Goal: Task Accomplishment & Management: Manage account settings

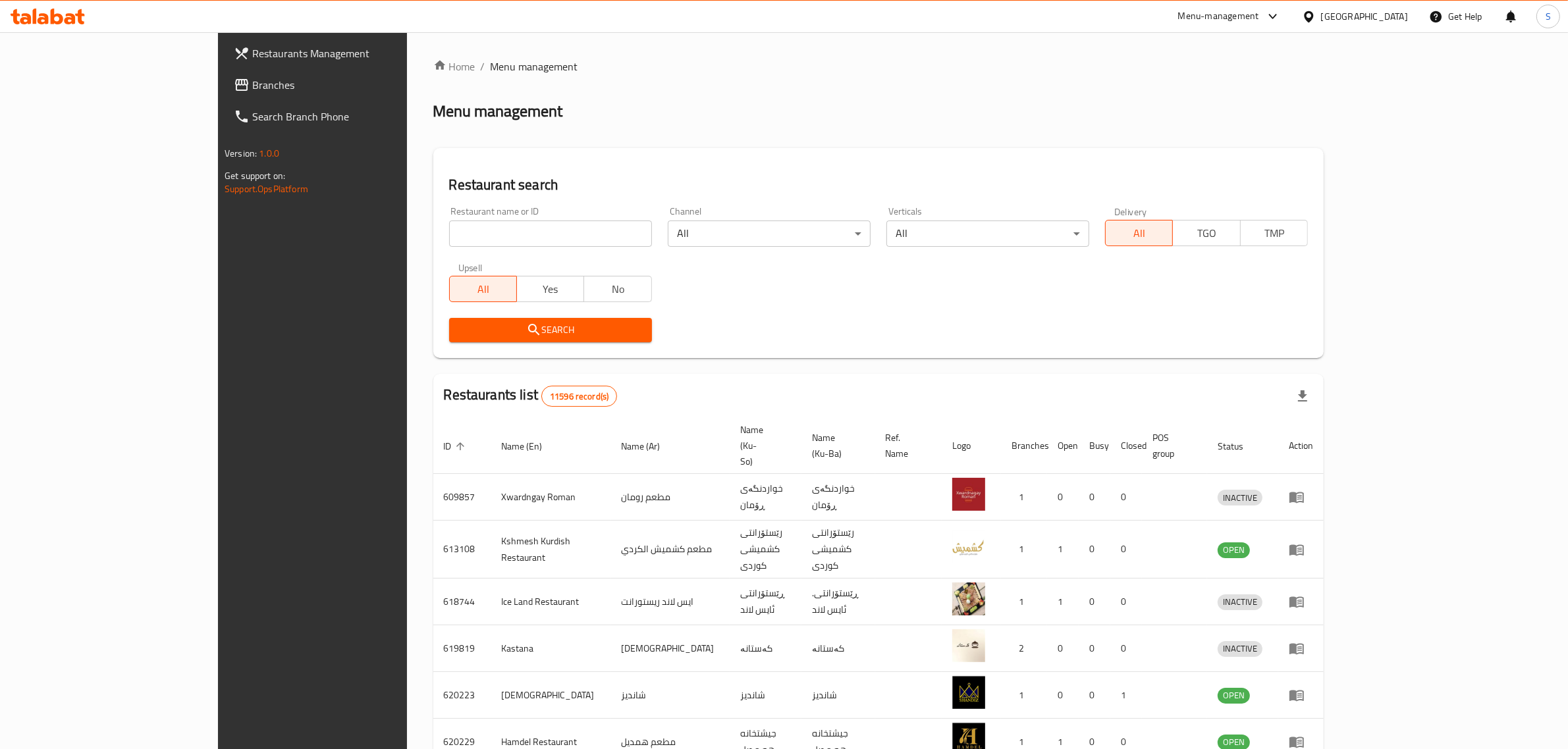
drag, startPoint x: 0, startPoint y: 0, endPoint x: 454, endPoint y: 245, distance: 515.9
click at [454, 245] on input "search" at bounding box center [550, 233] width 203 height 26
click at [449, 237] on input "a" at bounding box center [550, 233] width 203 height 26
type input "alreef caf"
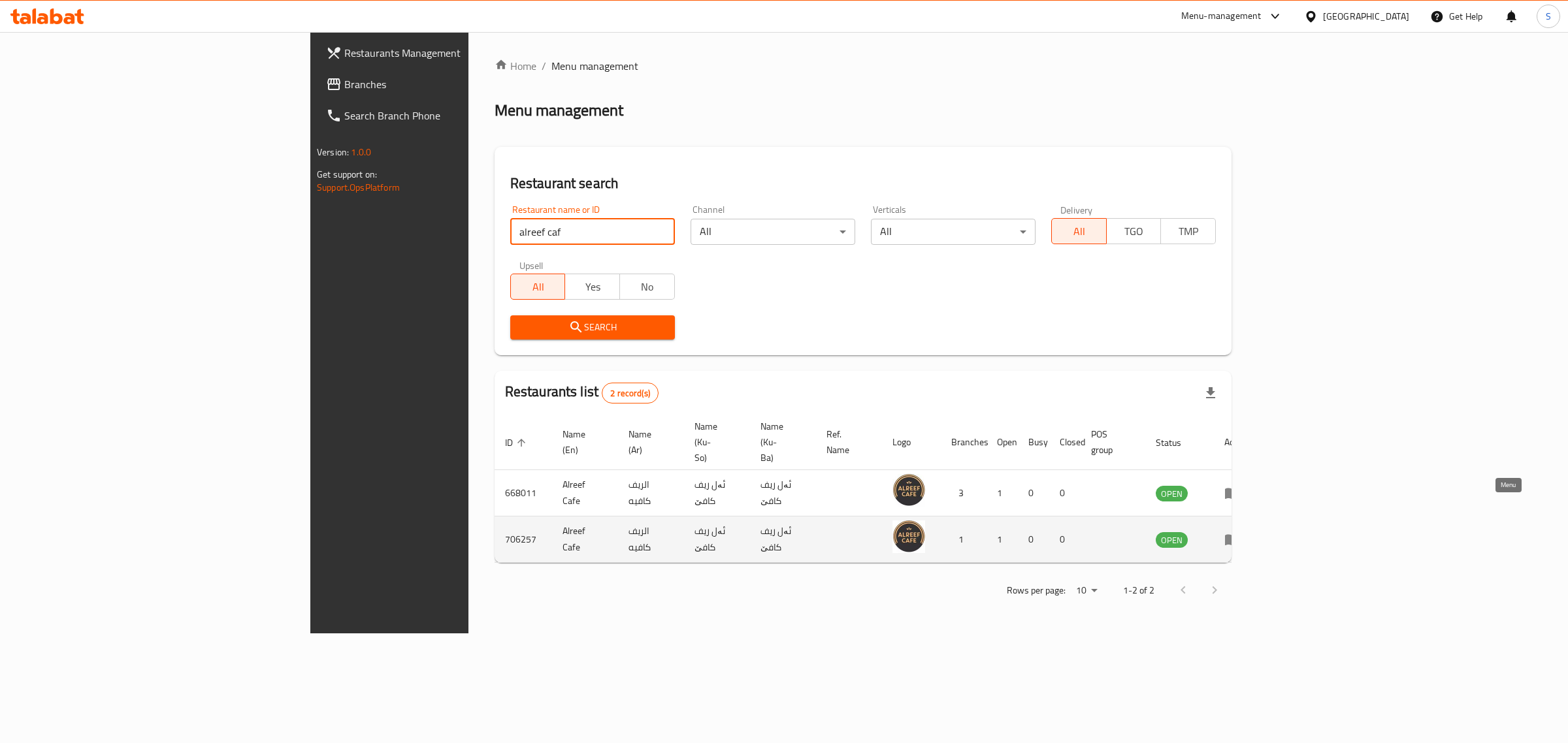
click at [1237, 538] on icon "enhanced table" at bounding box center [1235, 540] width 4 height 5
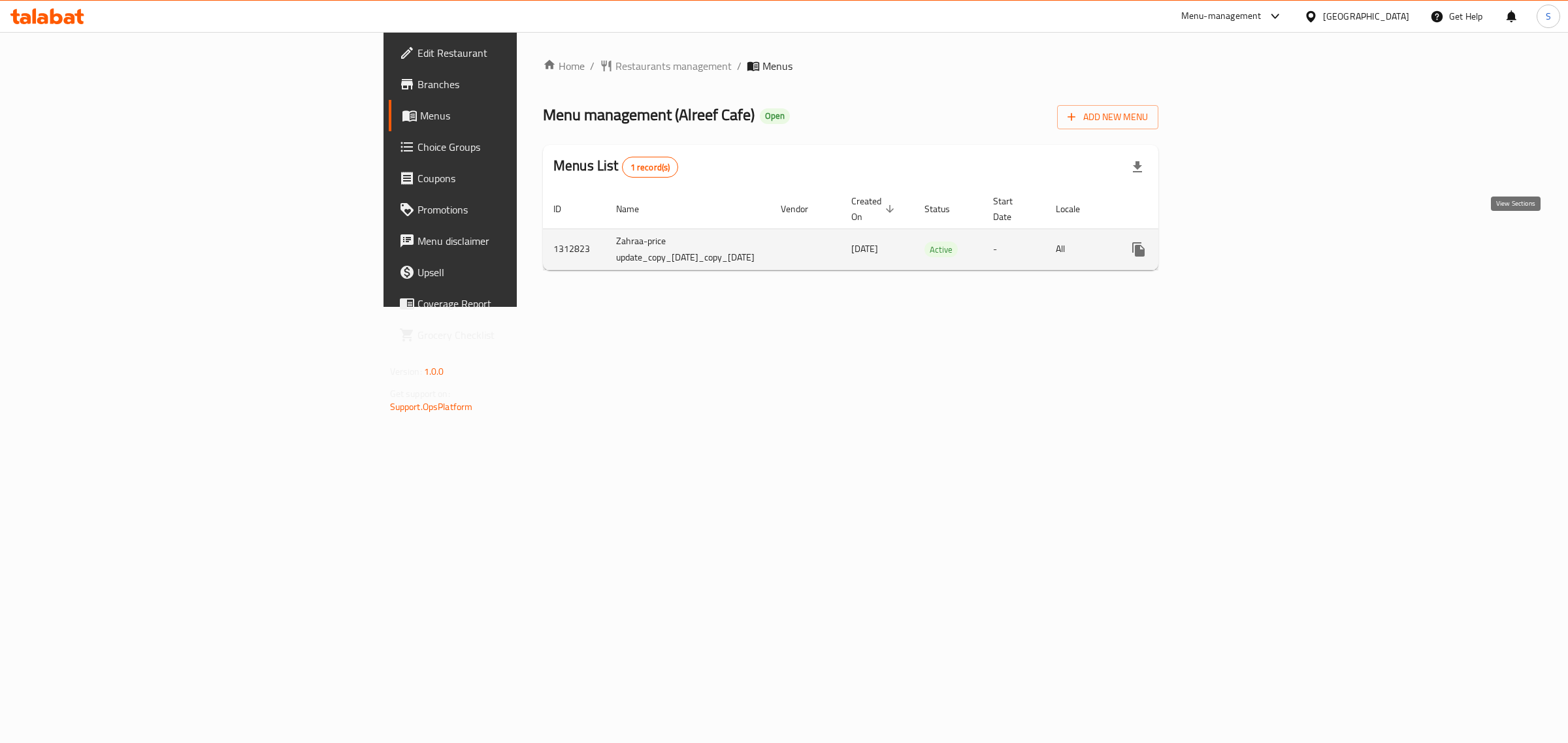
click at [1241, 242] on icon "enhanced table" at bounding box center [1233, 249] width 16 height 16
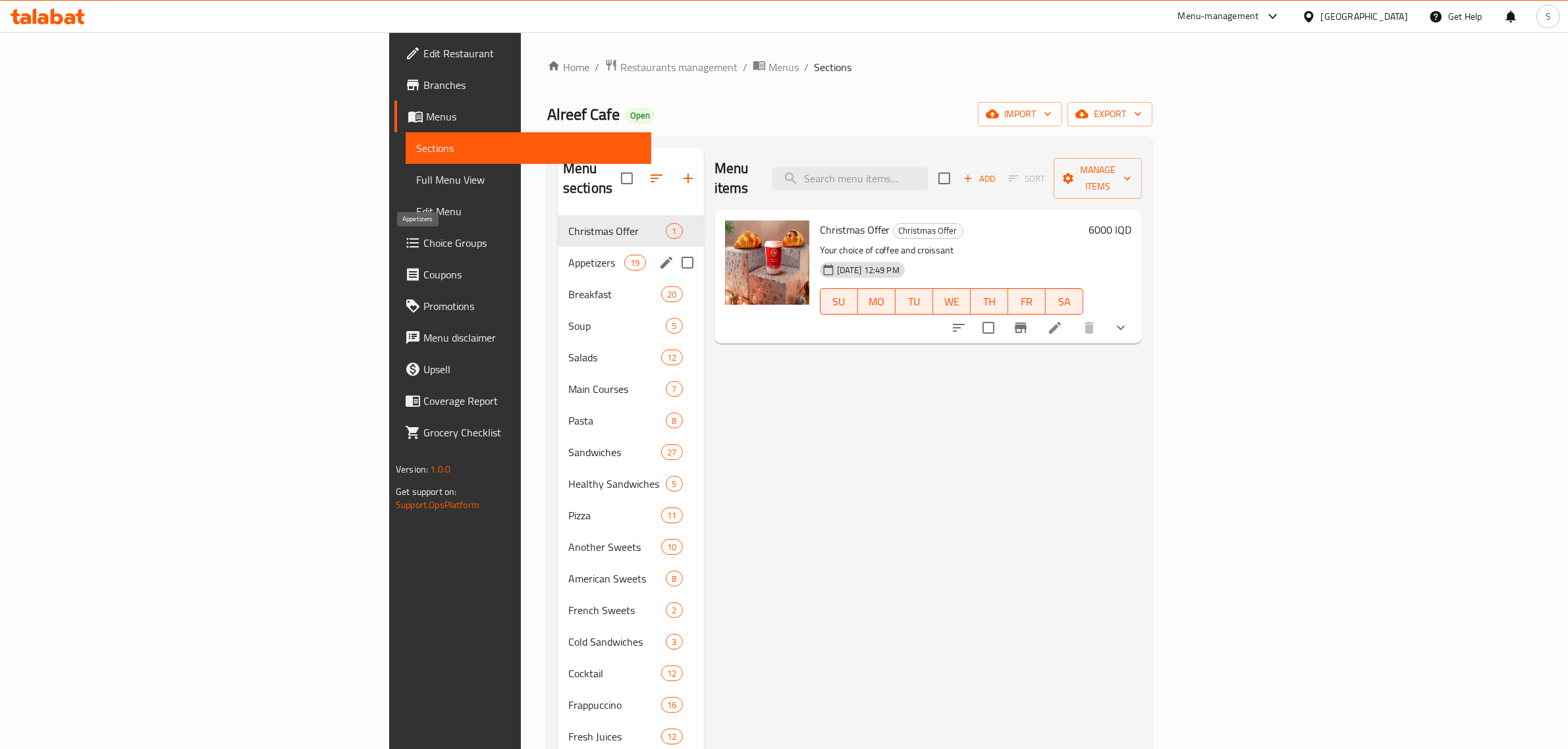
click at [568, 255] on span "Appetizers" at bounding box center [596, 263] width 56 height 16
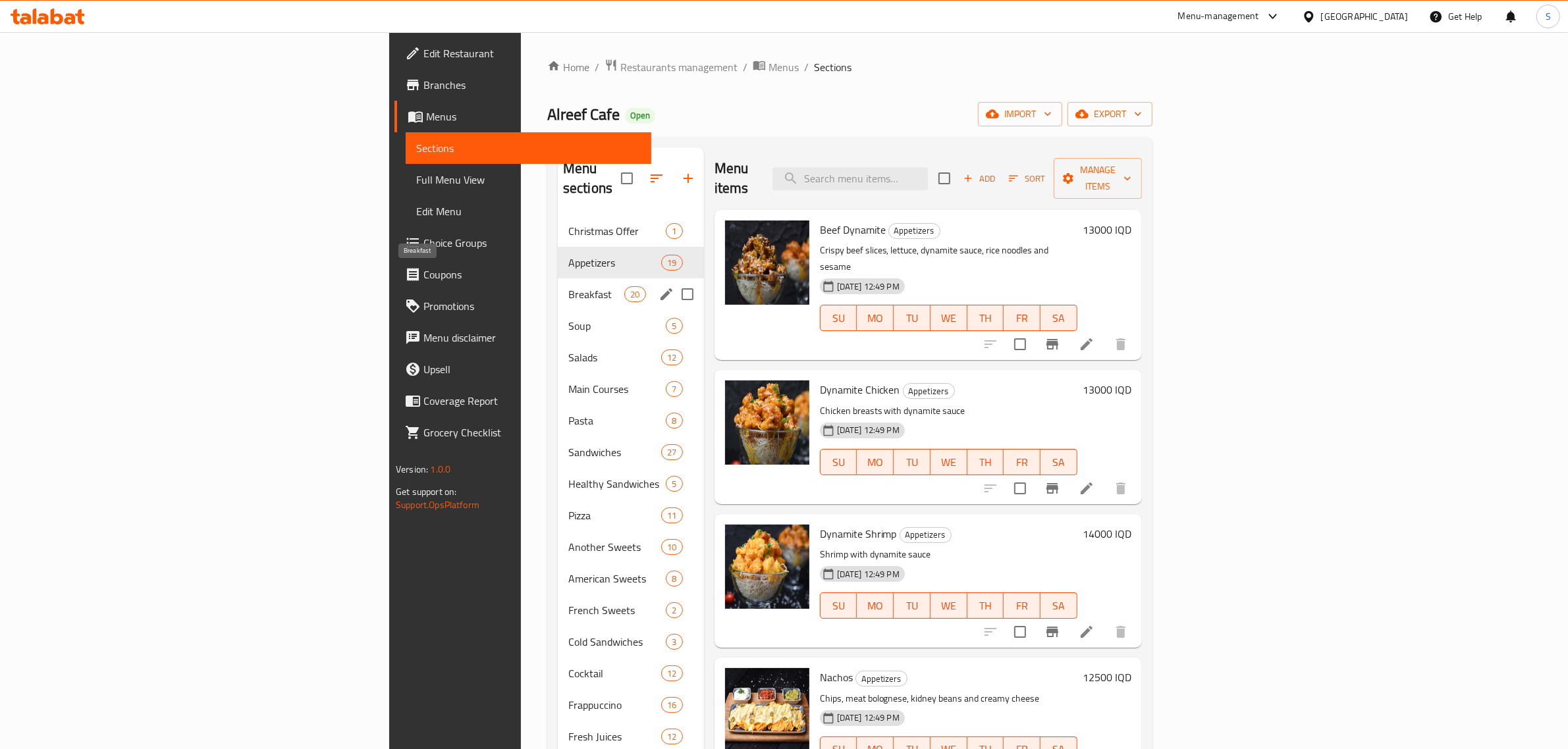
click at [568, 286] on span "Breakfast" at bounding box center [596, 294] width 56 height 16
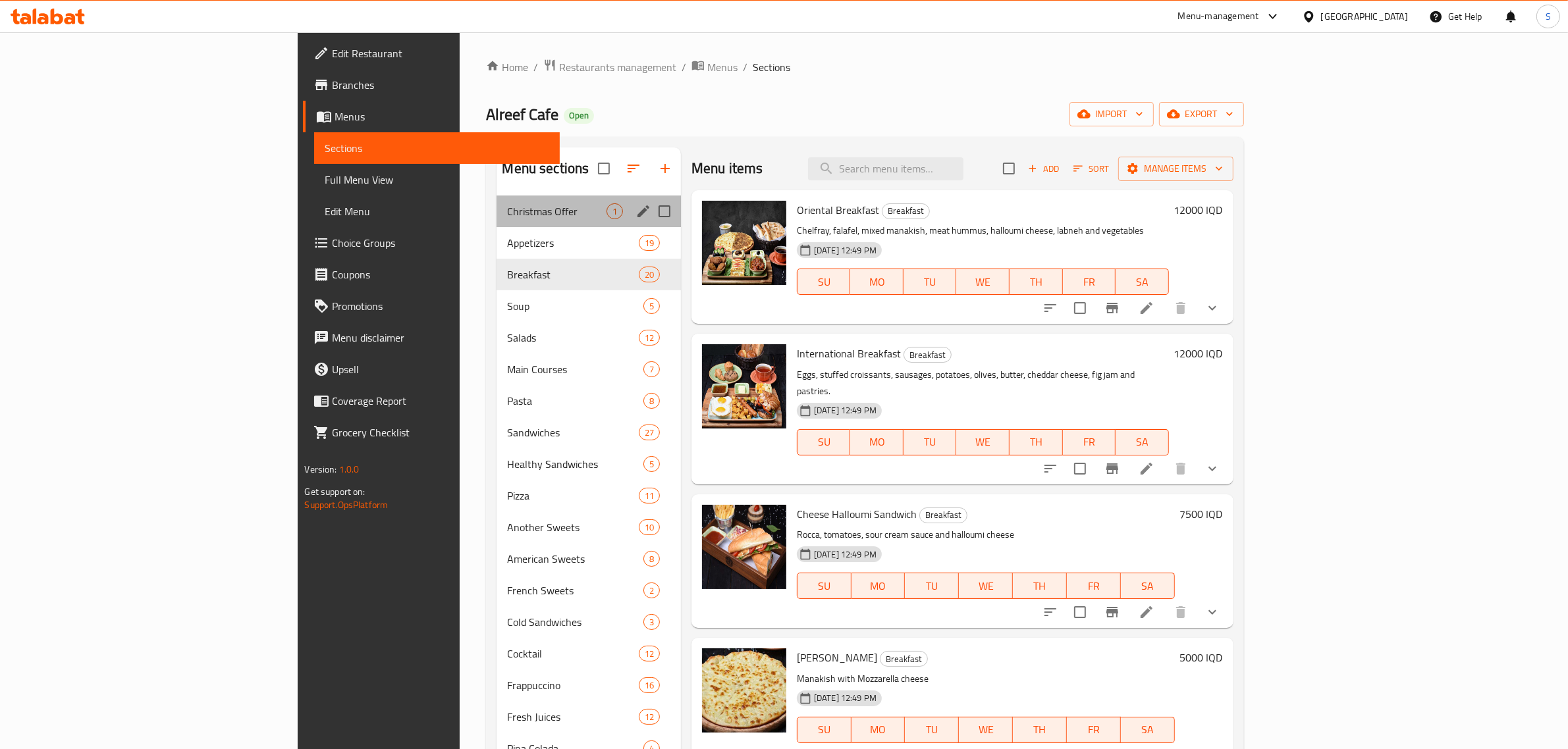
click at [497, 223] on div "Christmas Offer 1" at bounding box center [589, 211] width 184 height 31
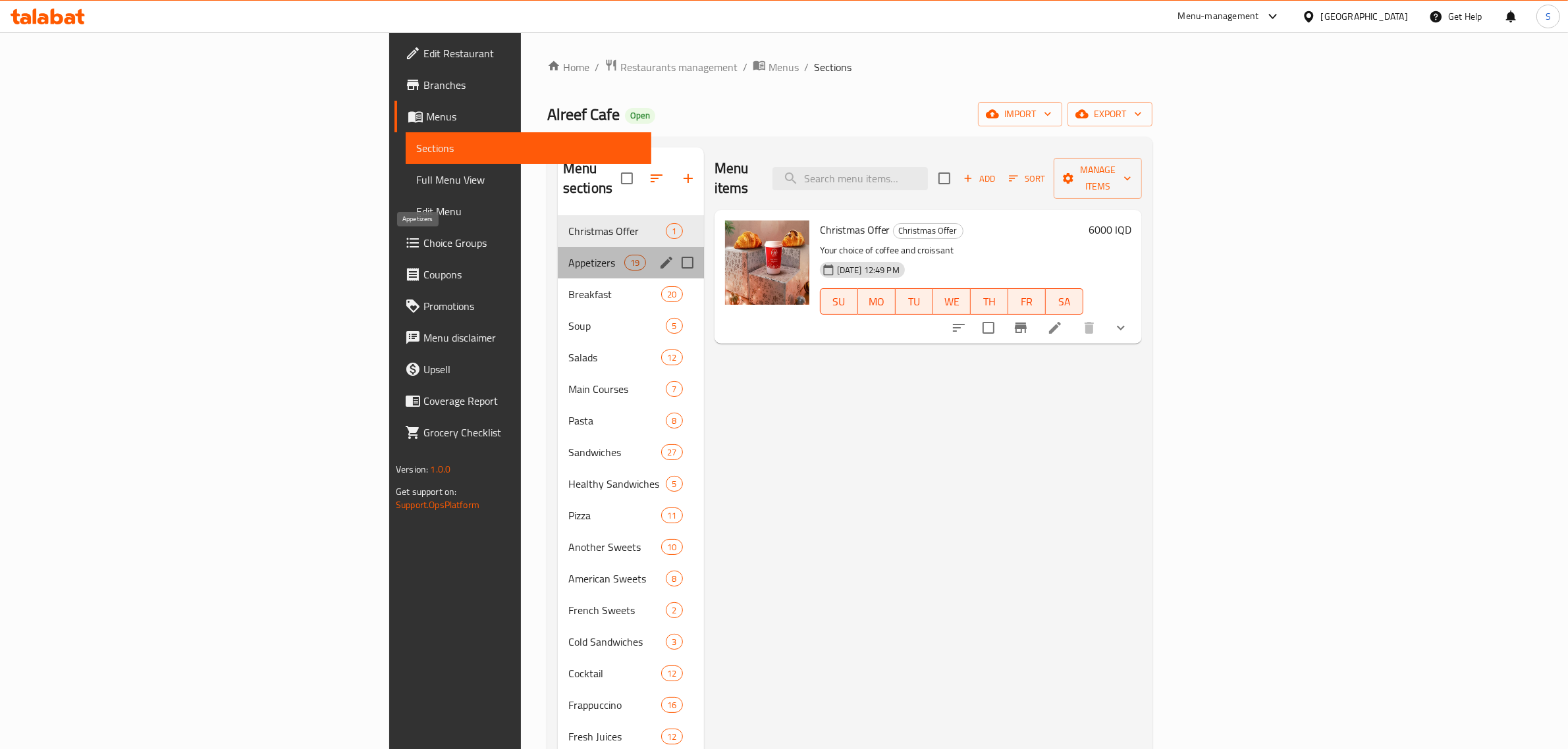
click at [568, 255] on span "Appetizers" at bounding box center [596, 263] width 56 height 16
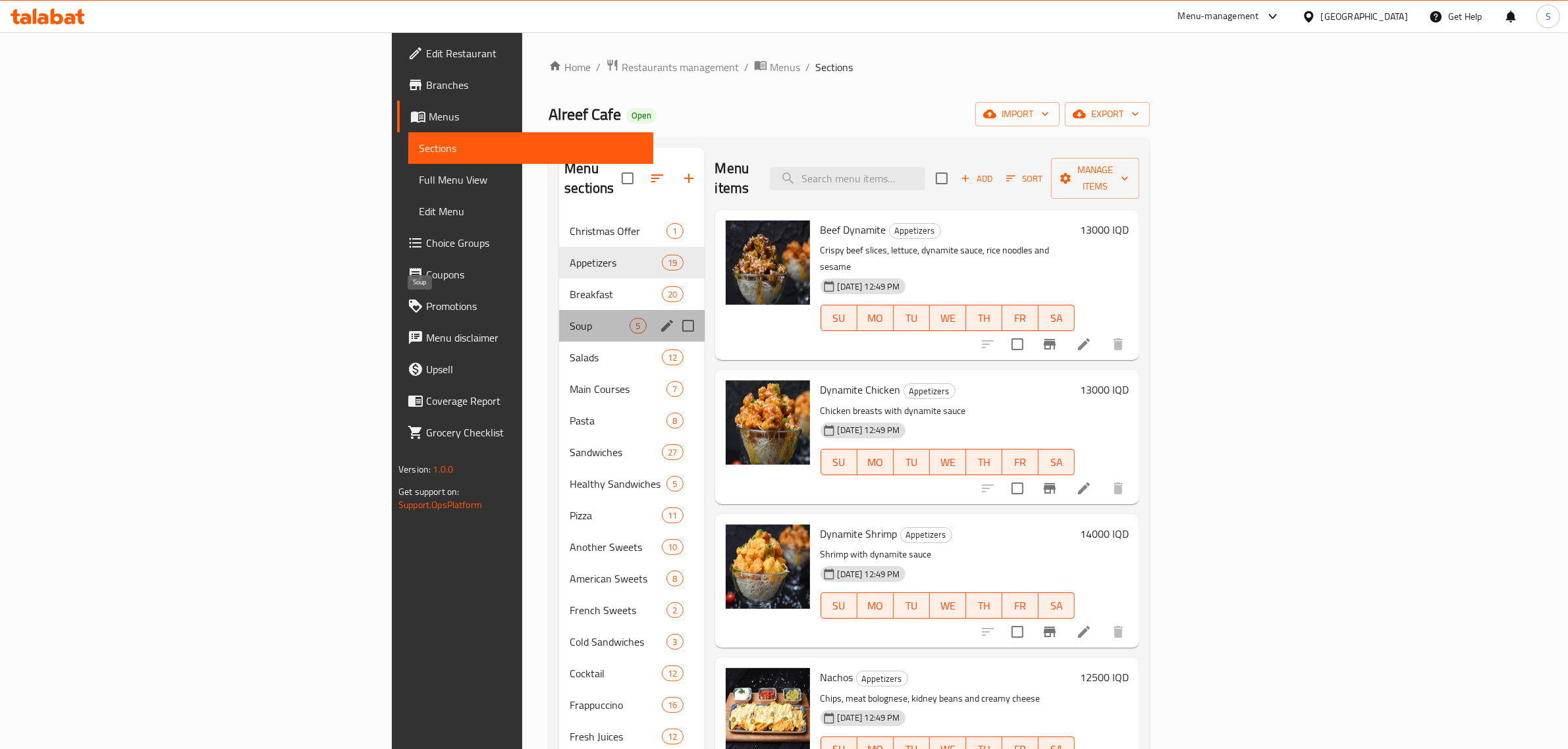
click at [570, 318] on span "Soup" at bounding box center [600, 325] width 60 height 16
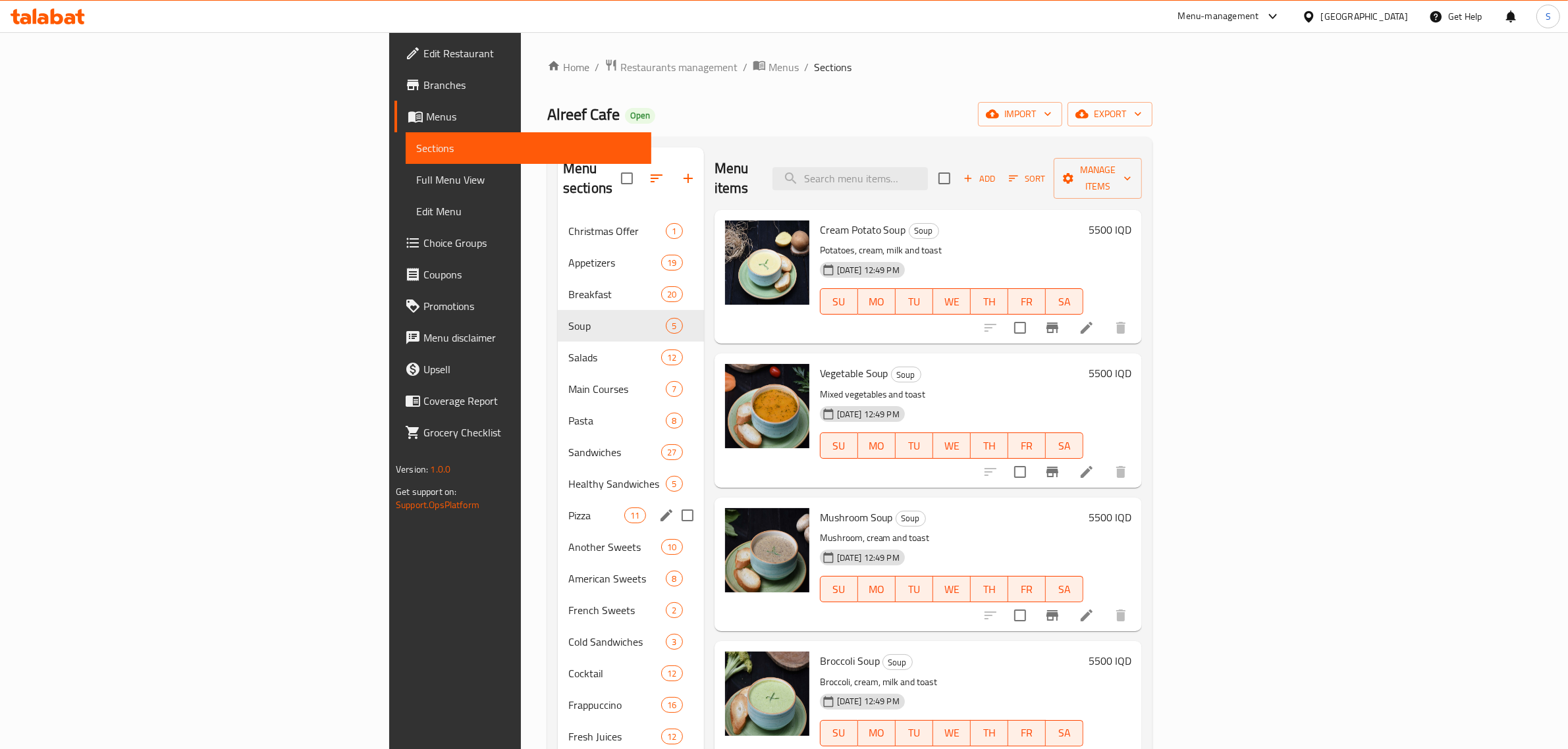
scroll to position [229, 0]
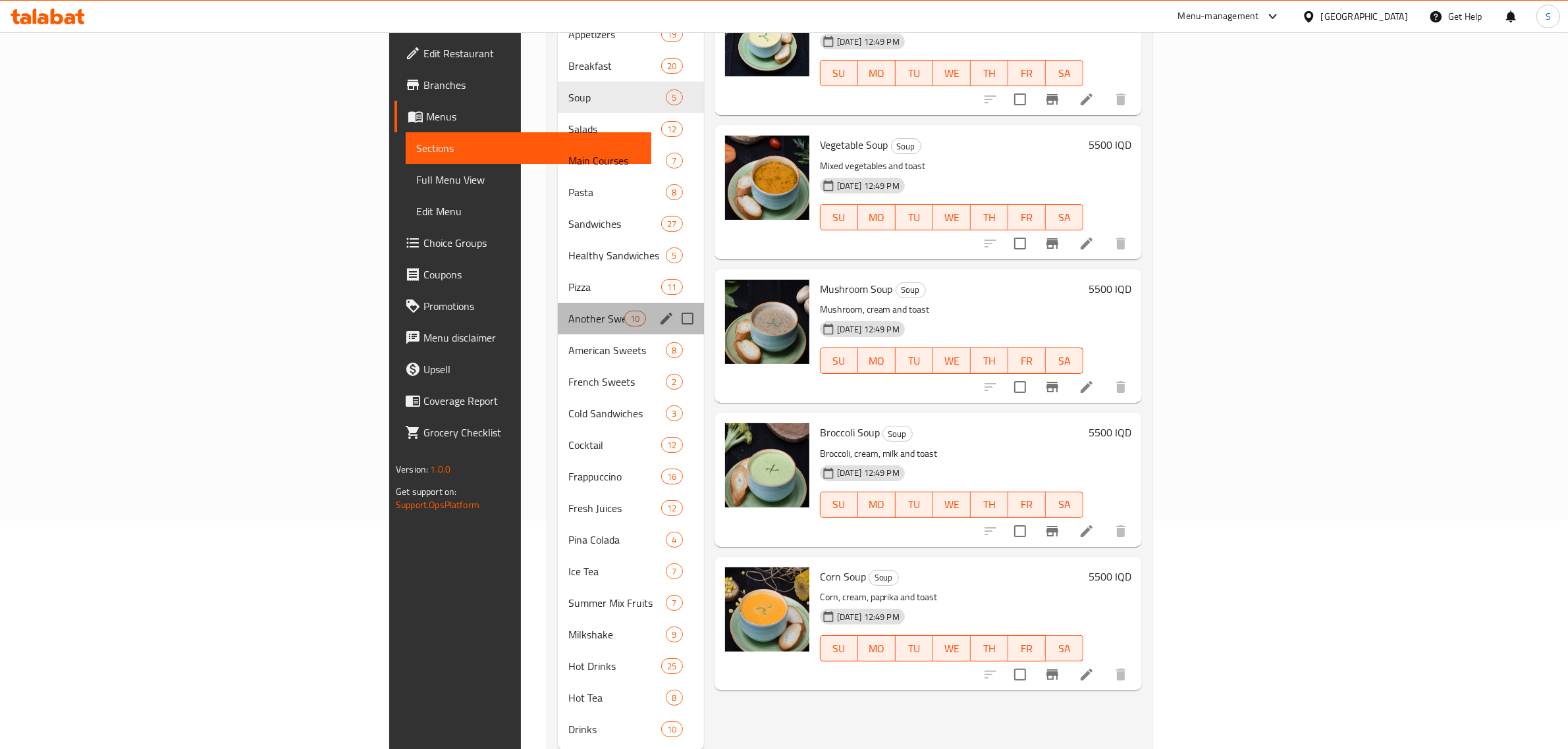
click at [558, 310] on div "Another Sweets 10" at bounding box center [631, 318] width 146 height 31
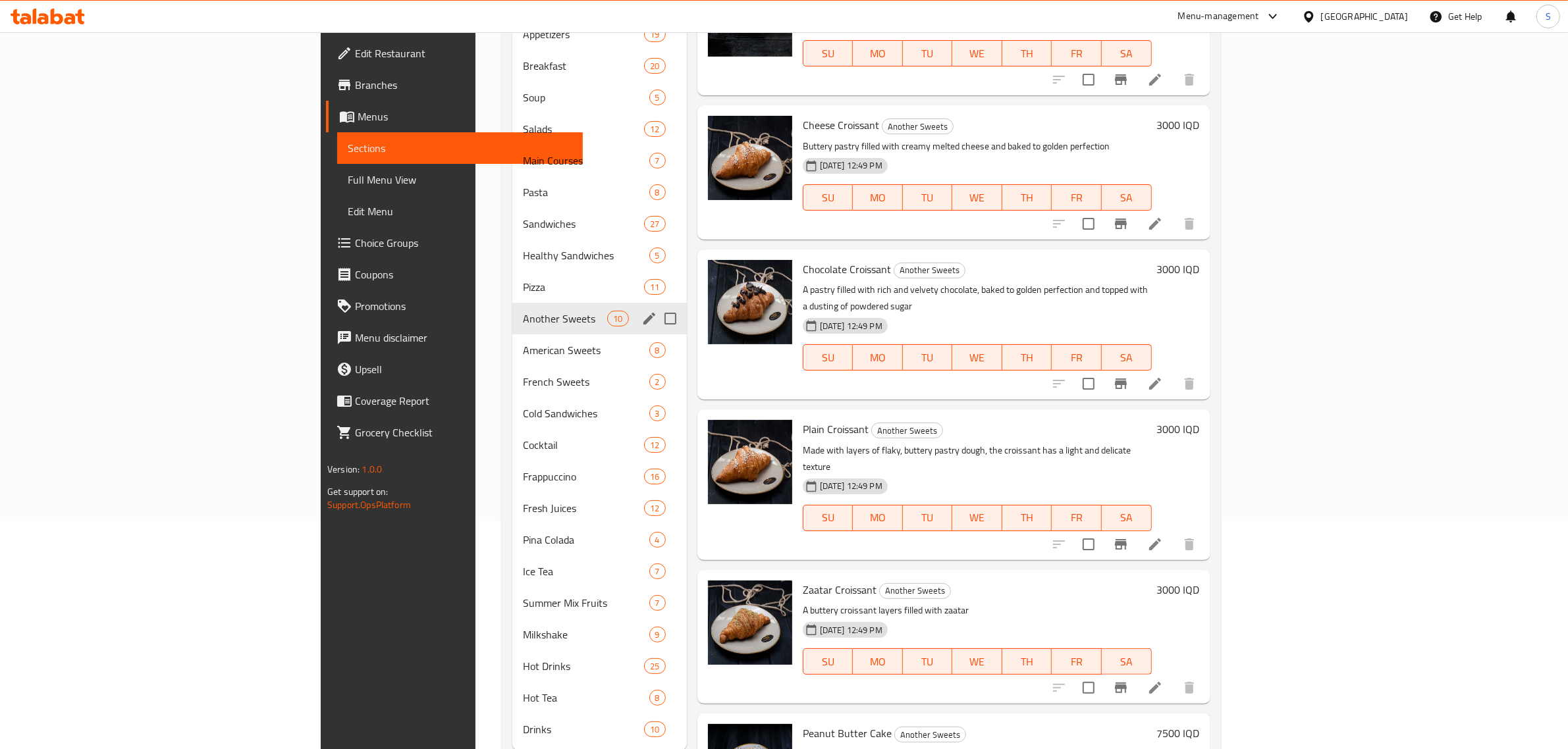
scroll to position [245, 0]
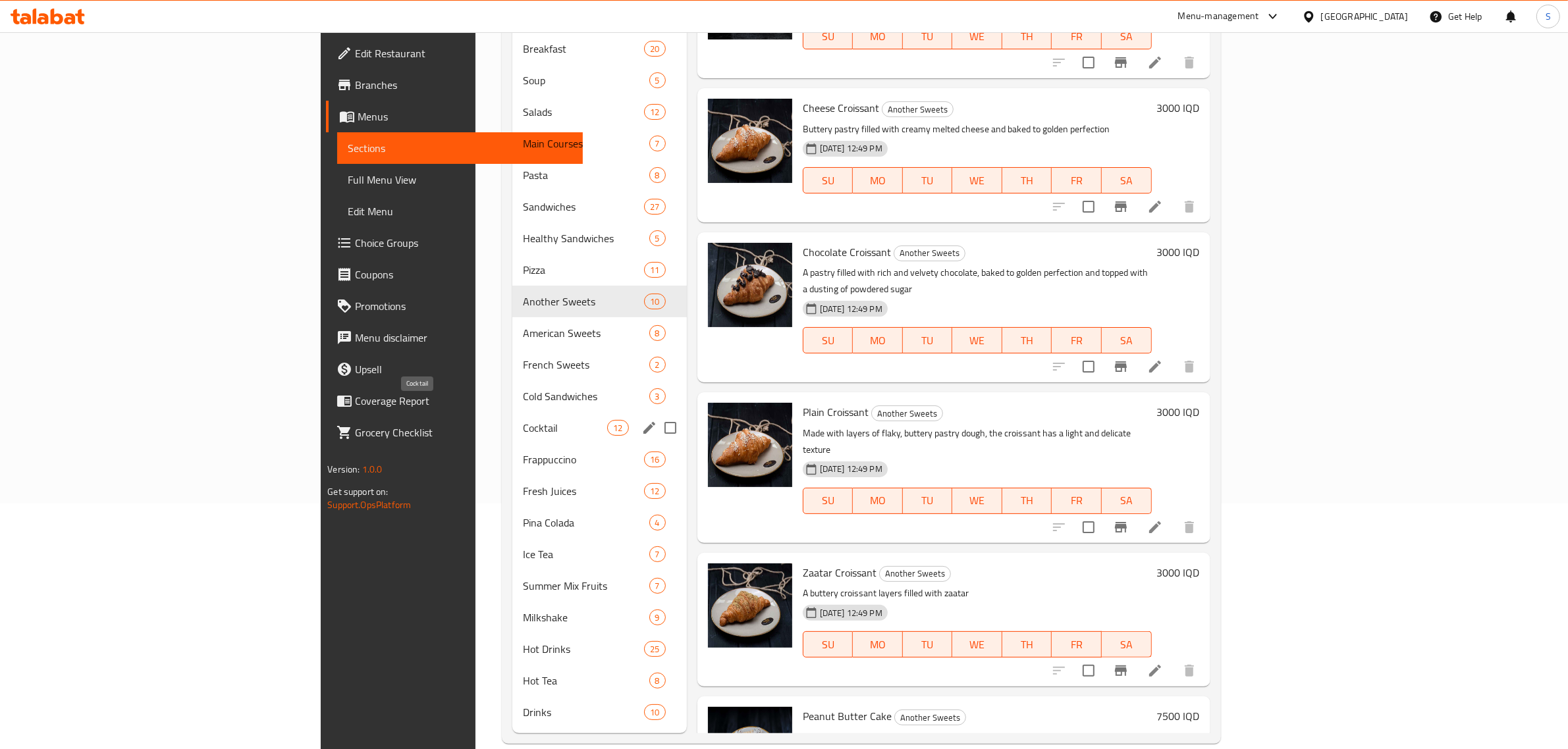
click at [523, 420] on span "Cocktail" at bounding box center [566, 428] width 85 height 16
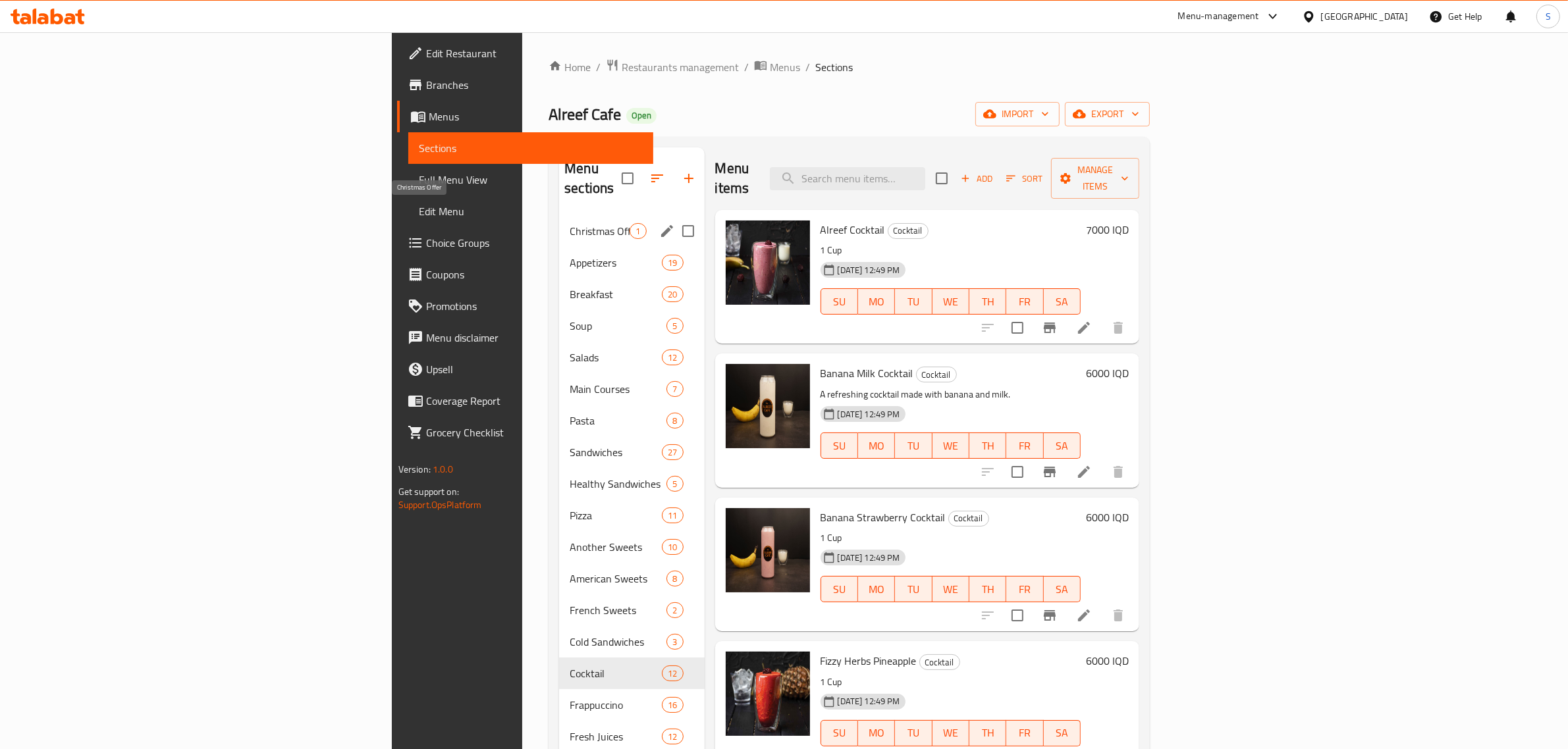
click at [570, 224] on span "Christmas Offer" at bounding box center [600, 231] width 60 height 16
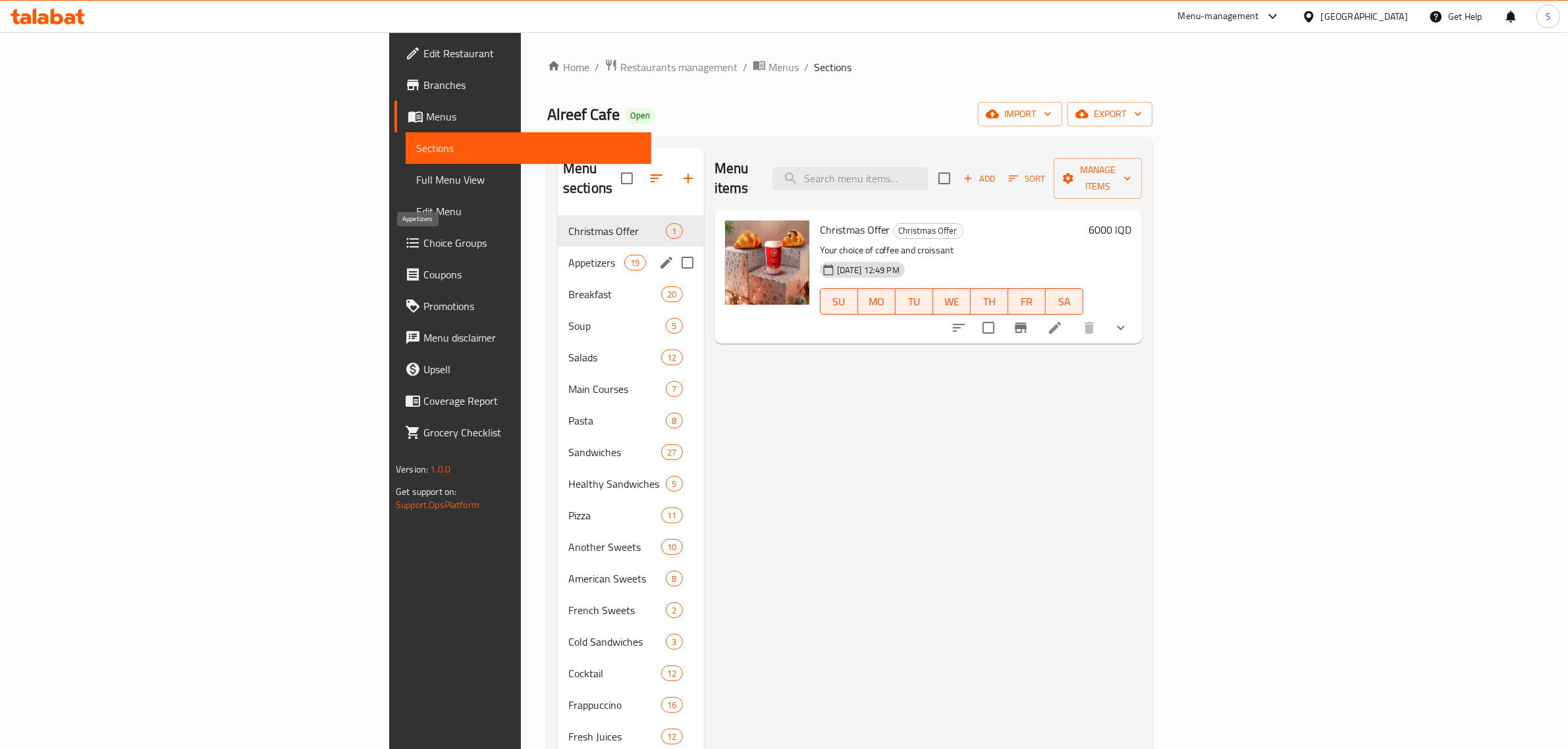
click at [568, 255] on span "Appetizers" at bounding box center [596, 263] width 56 height 16
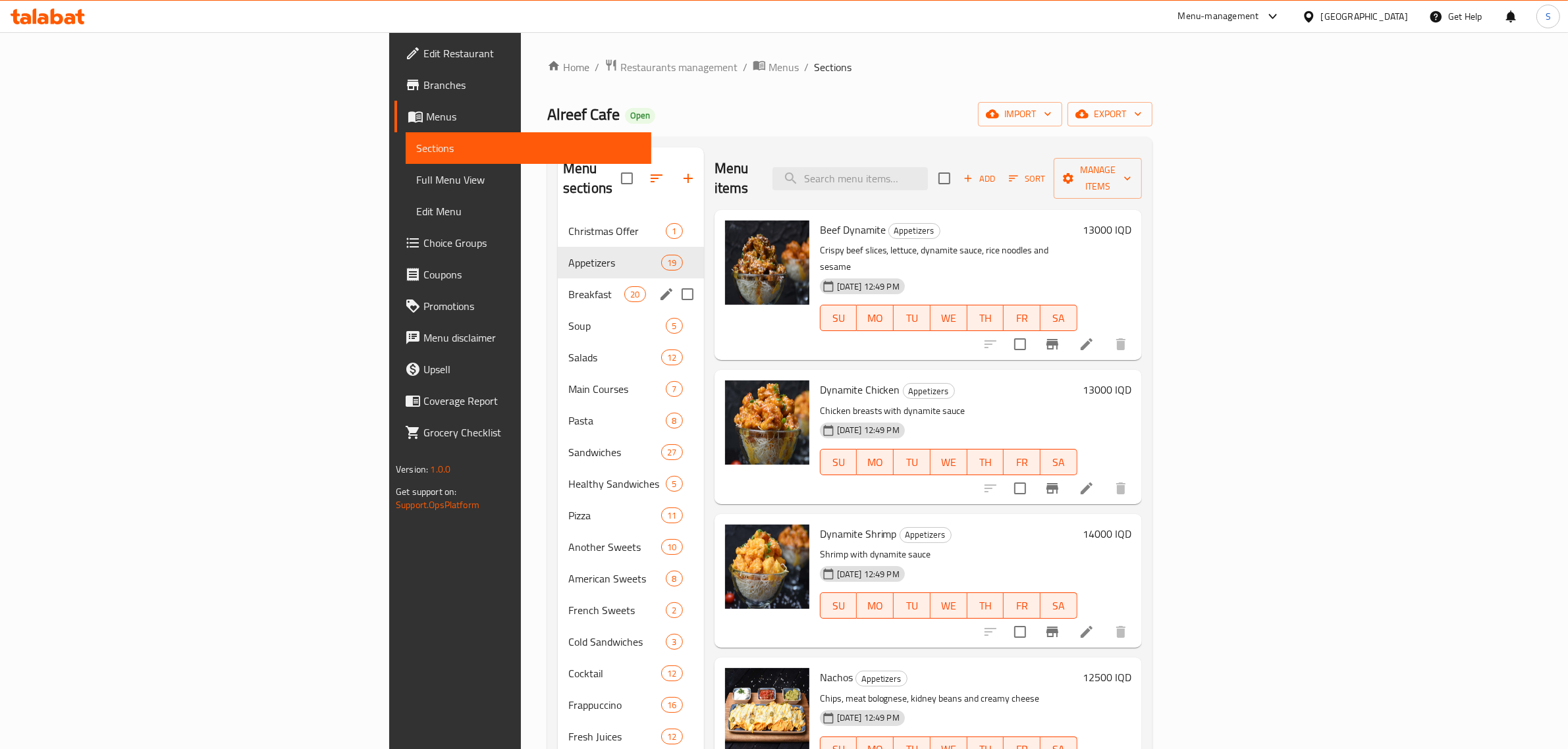
click at [558, 286] on div "Breakfast 20" at bounding box center [631, 294] width 146 height 31
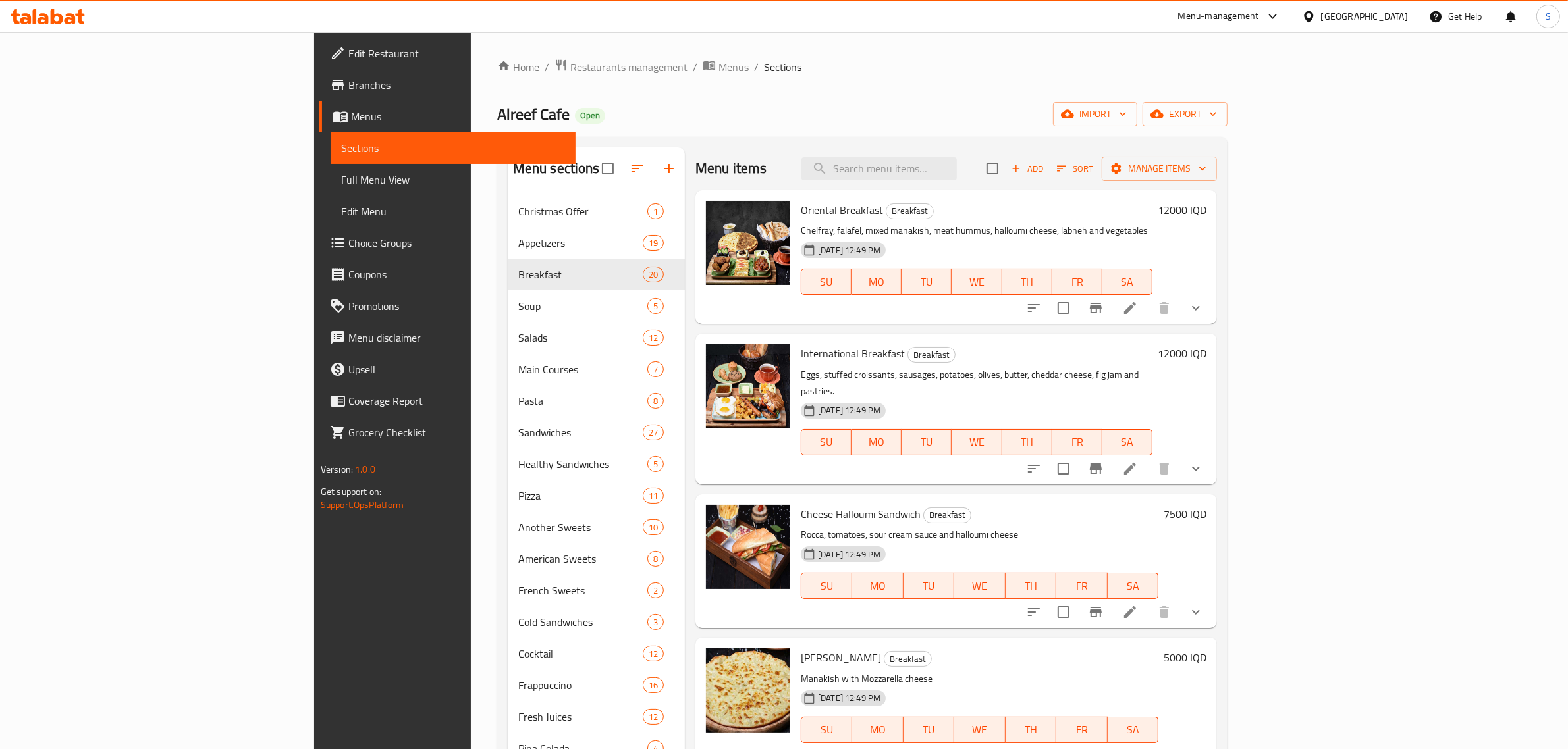
click at [1259, 20] on div "Menu-management" at bounding box center [1218, 17] width 81 height 16
click at [1199, 142] on div "Restaurant-Management" at bounding box center [1218, 146] width 104 height 15
